Goal: Navigation & Orientation: Go to known website

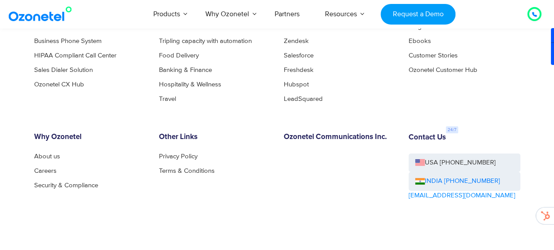
scroll to position [4779, 0]
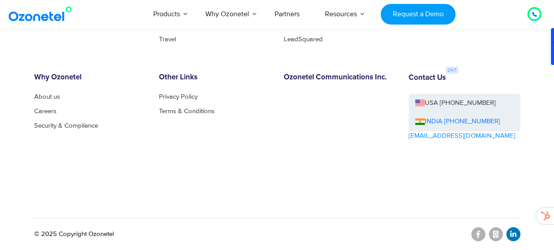
click at [511, 234] on icon at bounding box center [513, 233] width 6 height 7
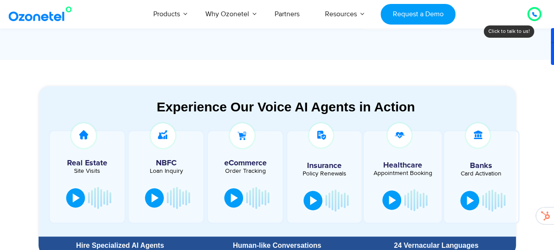
scroll to position [438, 0]
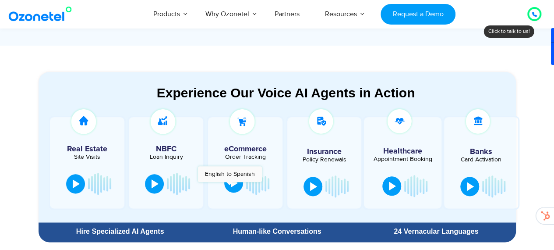
click at [230, 186] on button at bounding box center [233, 182] width 19 height 19
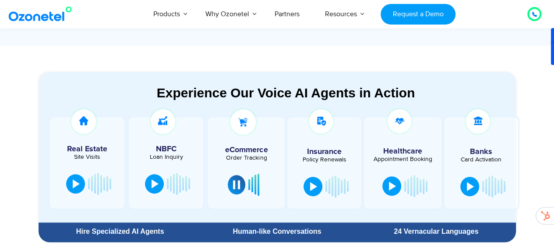
click at [172, 84] on section "Experience Our Voice AI Agents in Action Real Estate Site Visits NBFC Loan Inqu…" at bounding box center [277, 147] width 477 height 151
click at [465, 184] on button at bounding box center [469, 185] width 19 height 19
click at [74, 178] on button at bounding box center [75, 182] width 19 height 19
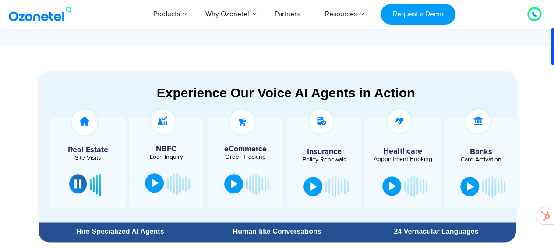
click at [151, 180] on button at bounding box center [154, 182] width 19 height 19
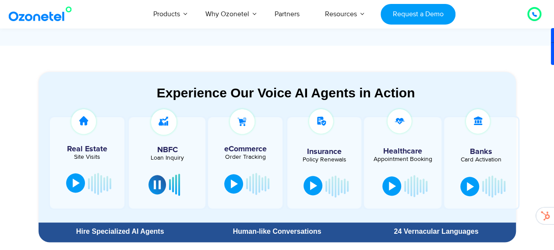
click at [310, 182] on div at bounding box center [313, 185] width 7 height 9
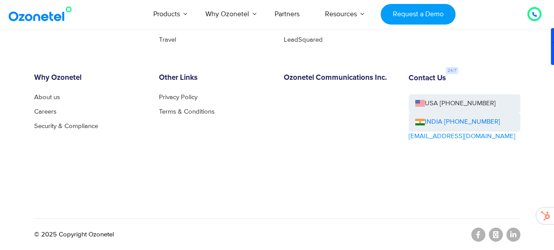
scroll to position [4779, 0]
click at [516, 236] on link at bounding box center [513, 234] width 14 height 14
